Goal: Task Accomplishment & Management: Manage account settings

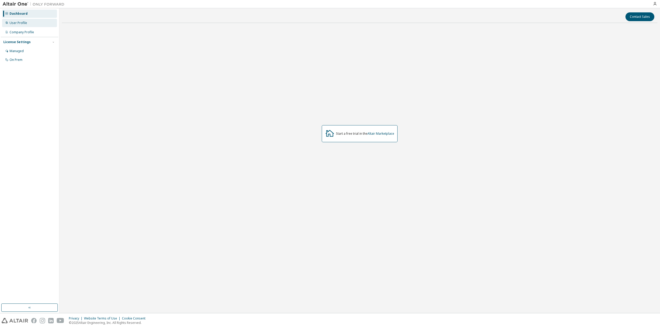
click at [25, 25] on div "User Profile" at bounding box center [19, 23] width 18 height 4
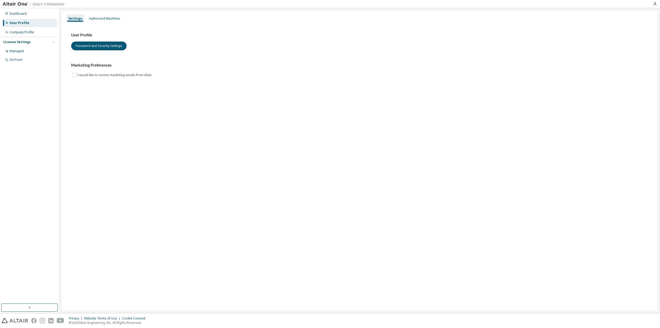
click at [28, 43] on div "License Settings" at bounding box center [16, 42] width 27 height 4
drag, startPoint x: 36, startPoint y: 32, endPoint x: 34, endPoint y: 40, distance: 8.4
click at [35, 39] on div "Dashboard User Profile Company Profile License Settings Managed On Prem" at bounding box center [29, 28] width 57 height 38
click at [34, 40] on div "License Settings" at bounding box center [29, 42] width 52 height 5
click at [29, 50] on div "Managed" at bounding box center [29, 51] width 55 height 8
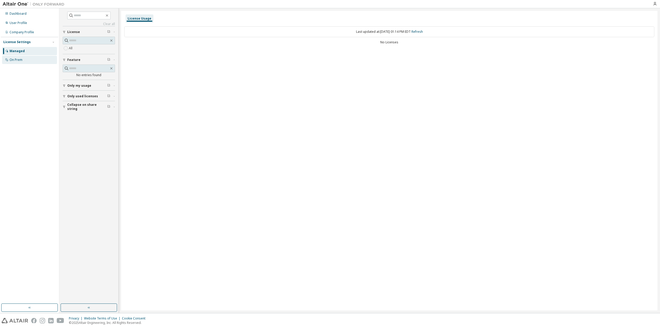
click at [42, 59] on div "On Prem" at bounding box center [29, 60] width 55 height 8
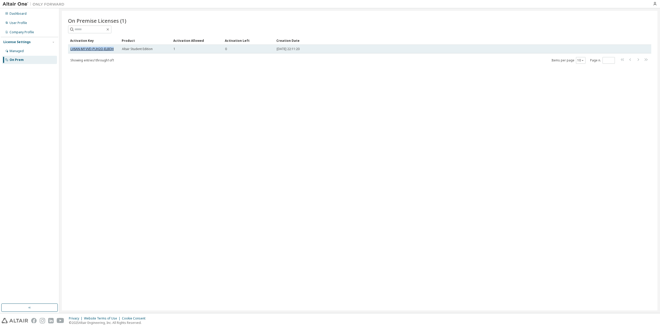
drag, startPoint x: 115, startPoint y: 51, endPoint x: 71, endPoint y: 51, distance: 44.1
click at [71, 51] on div "LV6AN-M1VVD-PUH2O-ELBDH" at bounding box center [93, 49] width 47 height 4
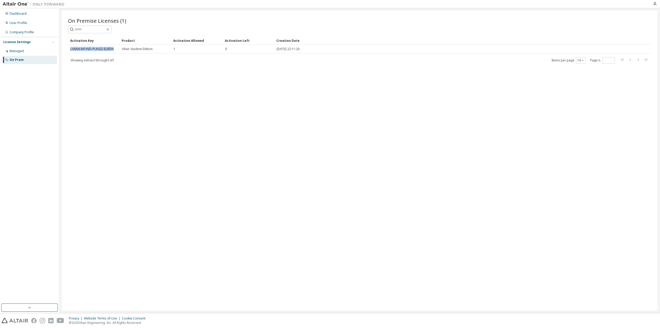
copy link "LV6AN-M1VVD-PUH2O-ELBDH"
